Goal: Find specific page/section: Find specific page/section

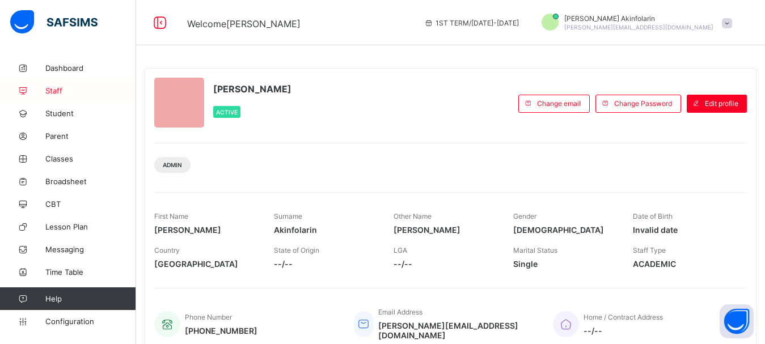
click at [57, 88] on span "Staff" at bounding box center [90, 90] width 91 height 9
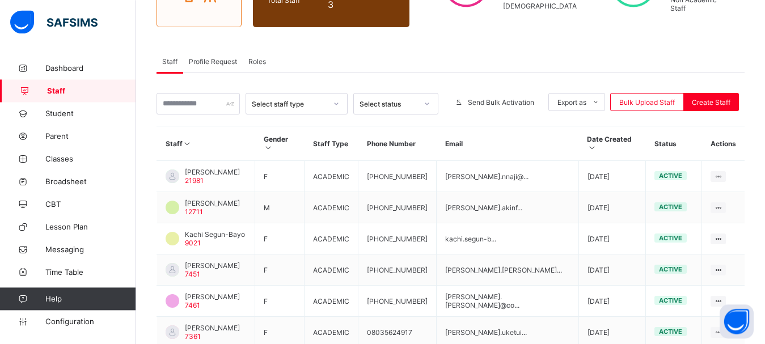
scroll to position [137, 0]
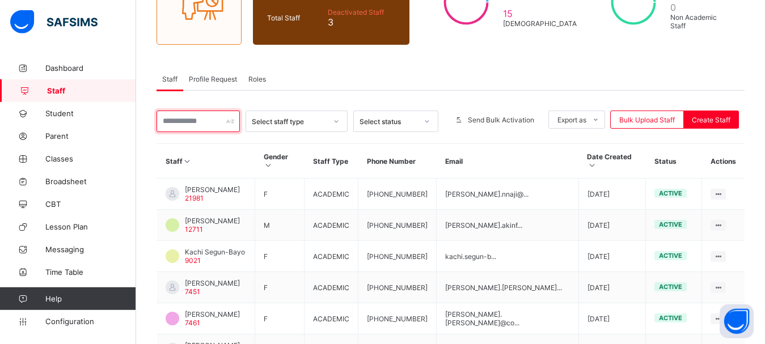
click at [218, 115] on input "text" at bounding box center [198, 122] width 83 height 22
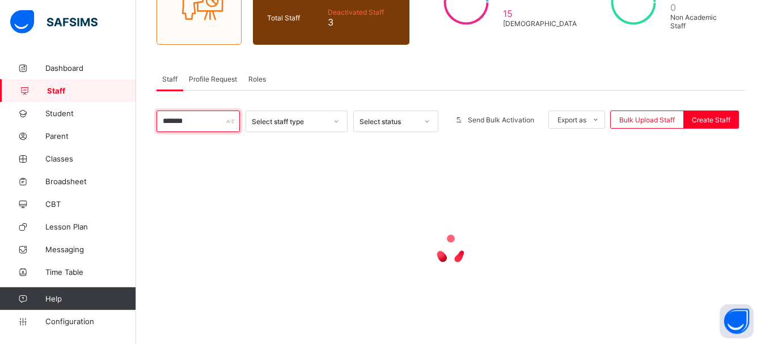
scroll to position [93, 0]
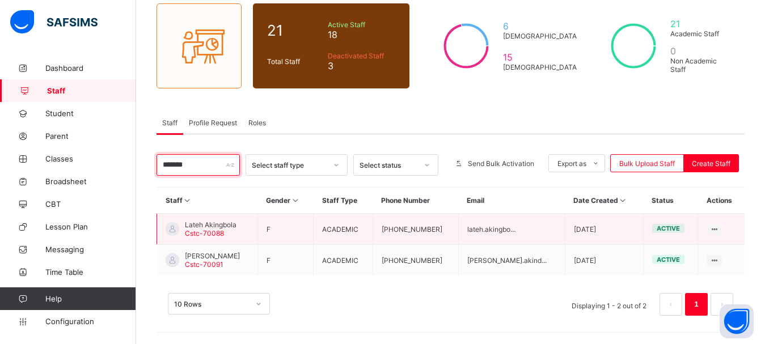
type input "*******"
click at [216, 226] on span "Lateh Akingbola" at bounding box center [211, 225] width 52 height 9
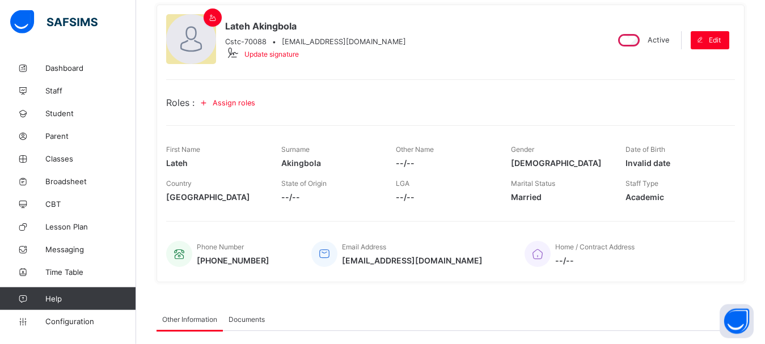
scroll to position [59, 0]
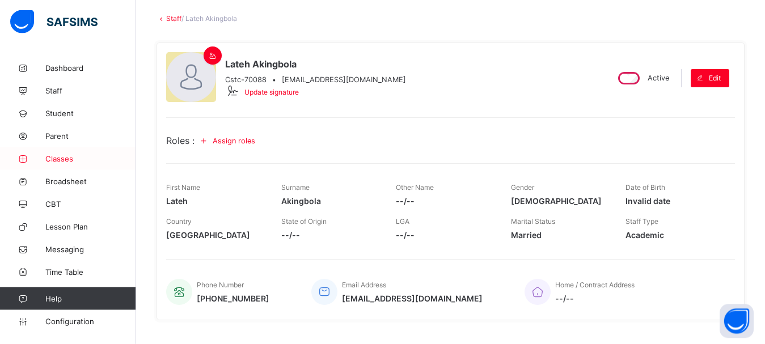
click at [56, 164] on link "Classes" at bounding box center [68, 158] width 136 height 23
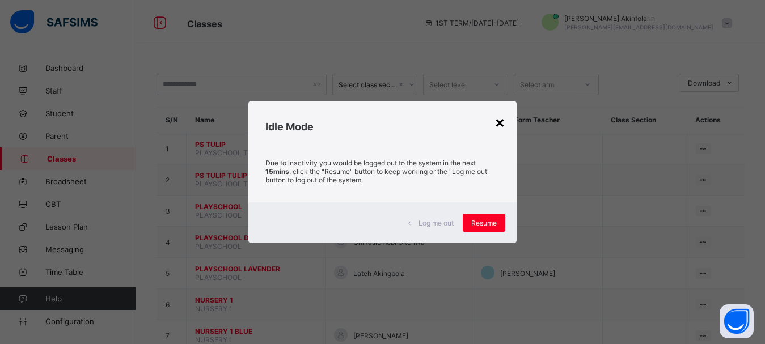
click at [499, 125] on div "×" at bounding box center [500, 121] width 11 height 19
